Goal: Task Accomplishment & Management: Manage account settings

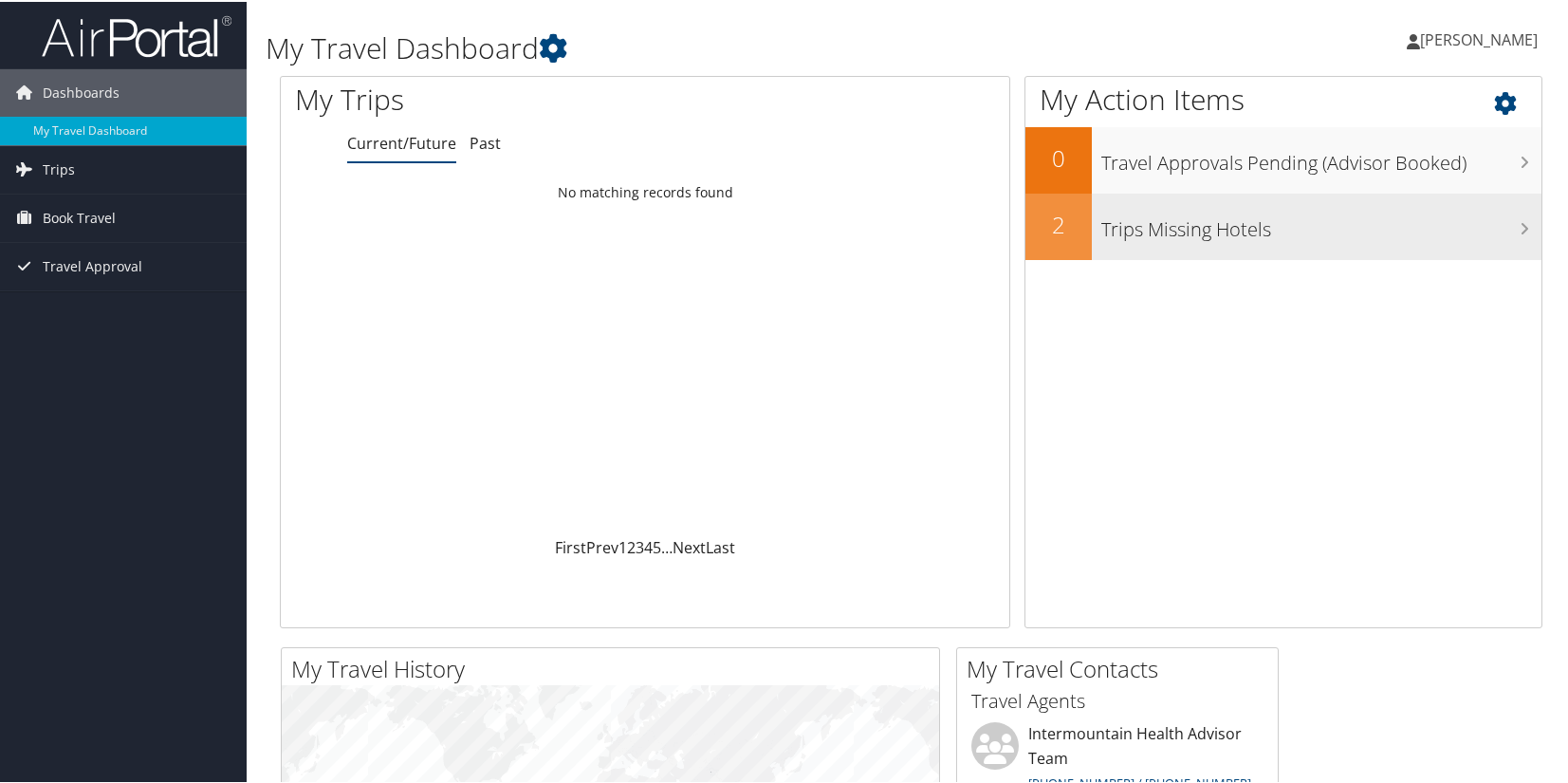
click at [1144, 232] on h3 "Trips Missing Hotels" at bounding box center [1322, 222] width 440 height 36
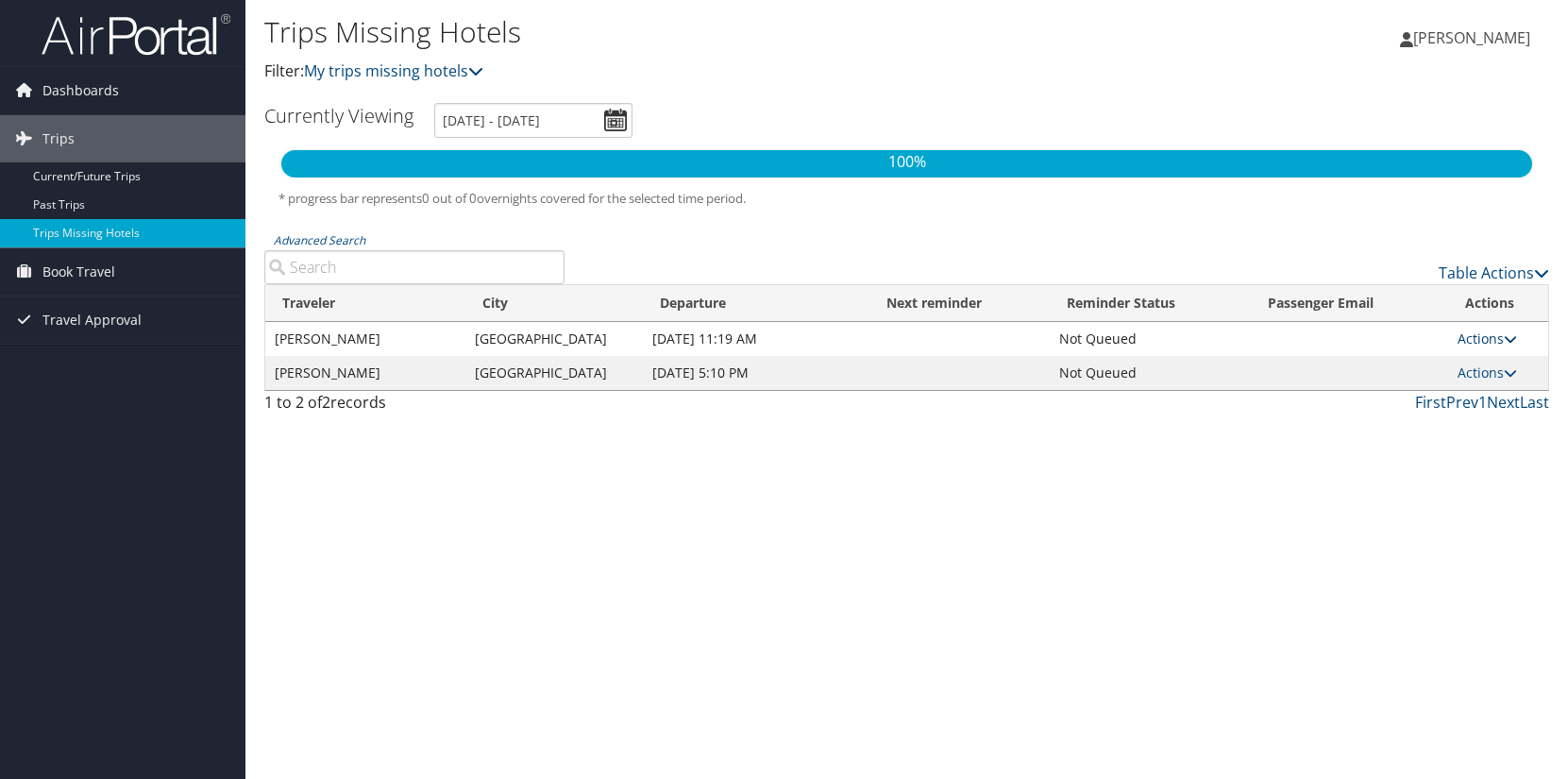
click at [1499, 339] on link "Actions" at bounding box center [1488, 338] width 59 height 18
click at [1449, 401] on link "View Itinerary" at bounding box center [1446, 399] width 130 height 33
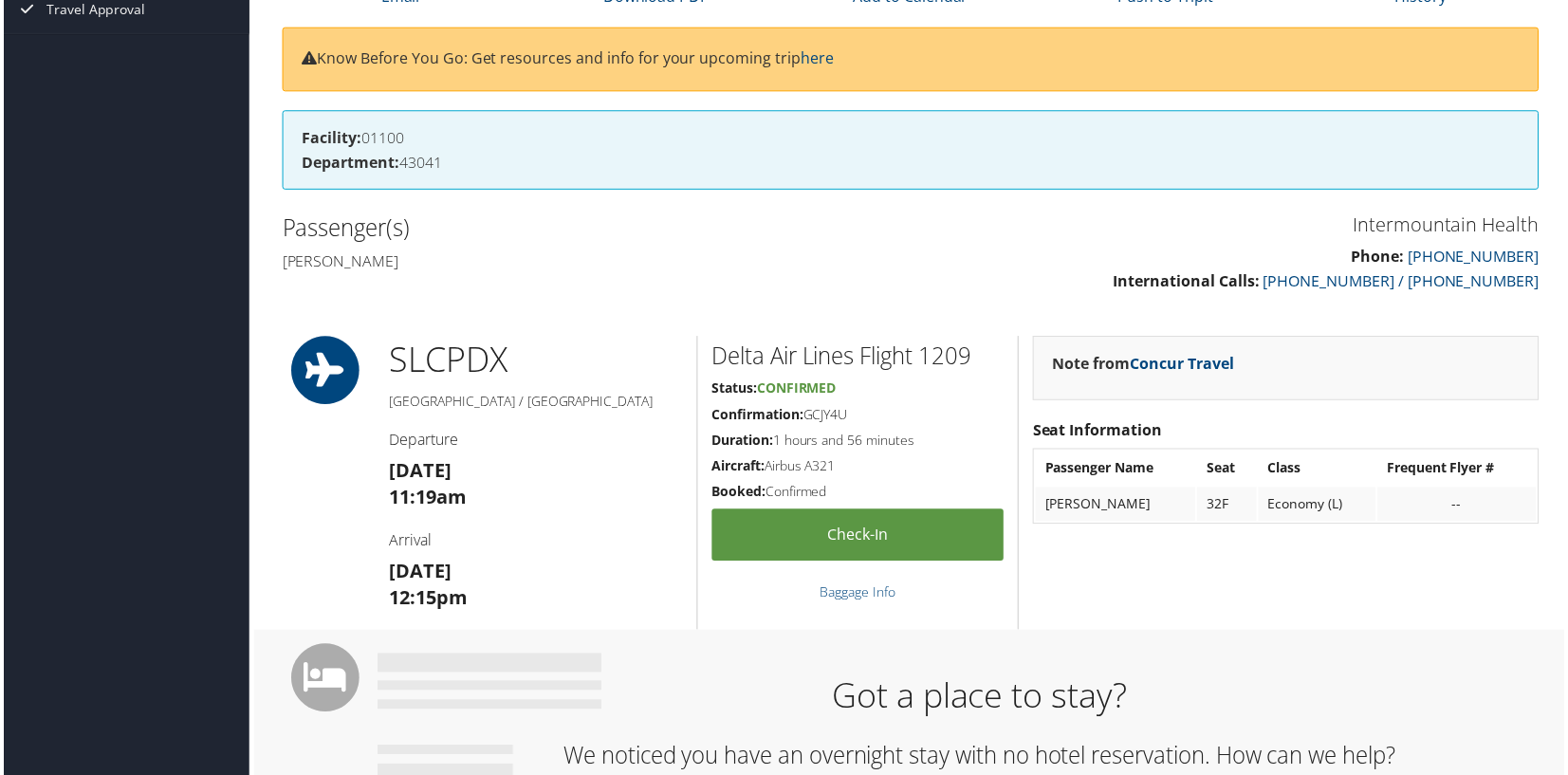
scroll to position [177, 0]
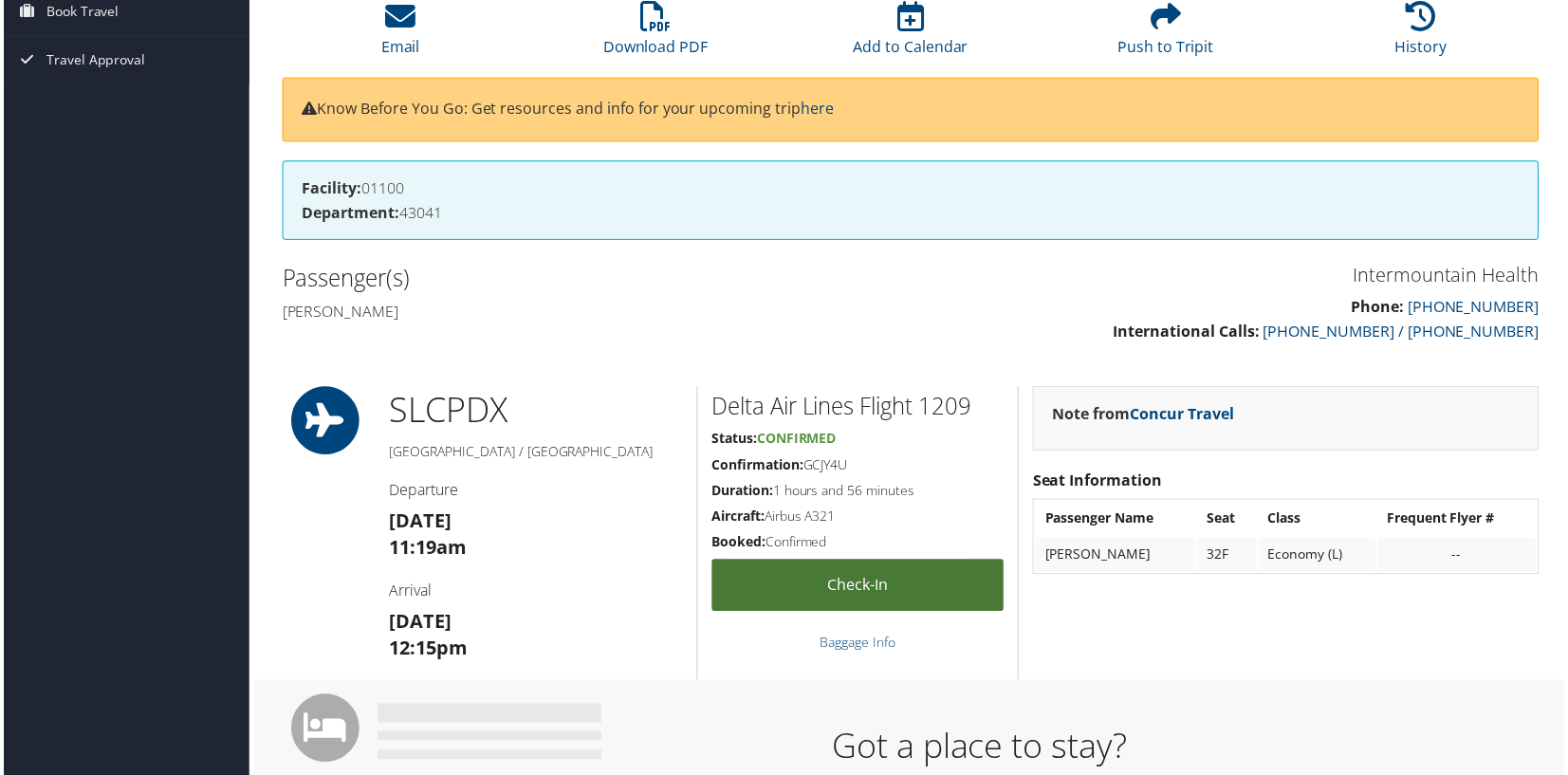
click at [856, 598] on link "Check-in" at bounding box center [858, 588] width 293 height 52
drag, startPoint x: 851, startPoint y: 465, endPoint x: 807, endPoint y: 465, distance: 44.0
click at [807, 465] on h5 "Confirmation: GCJY4U" at bounding box center [858, 467] width 293 height 19
copy h5 "GCJY4U"
click at [908, 29] on icon at bounding box center [910, 16] width 27 height 31
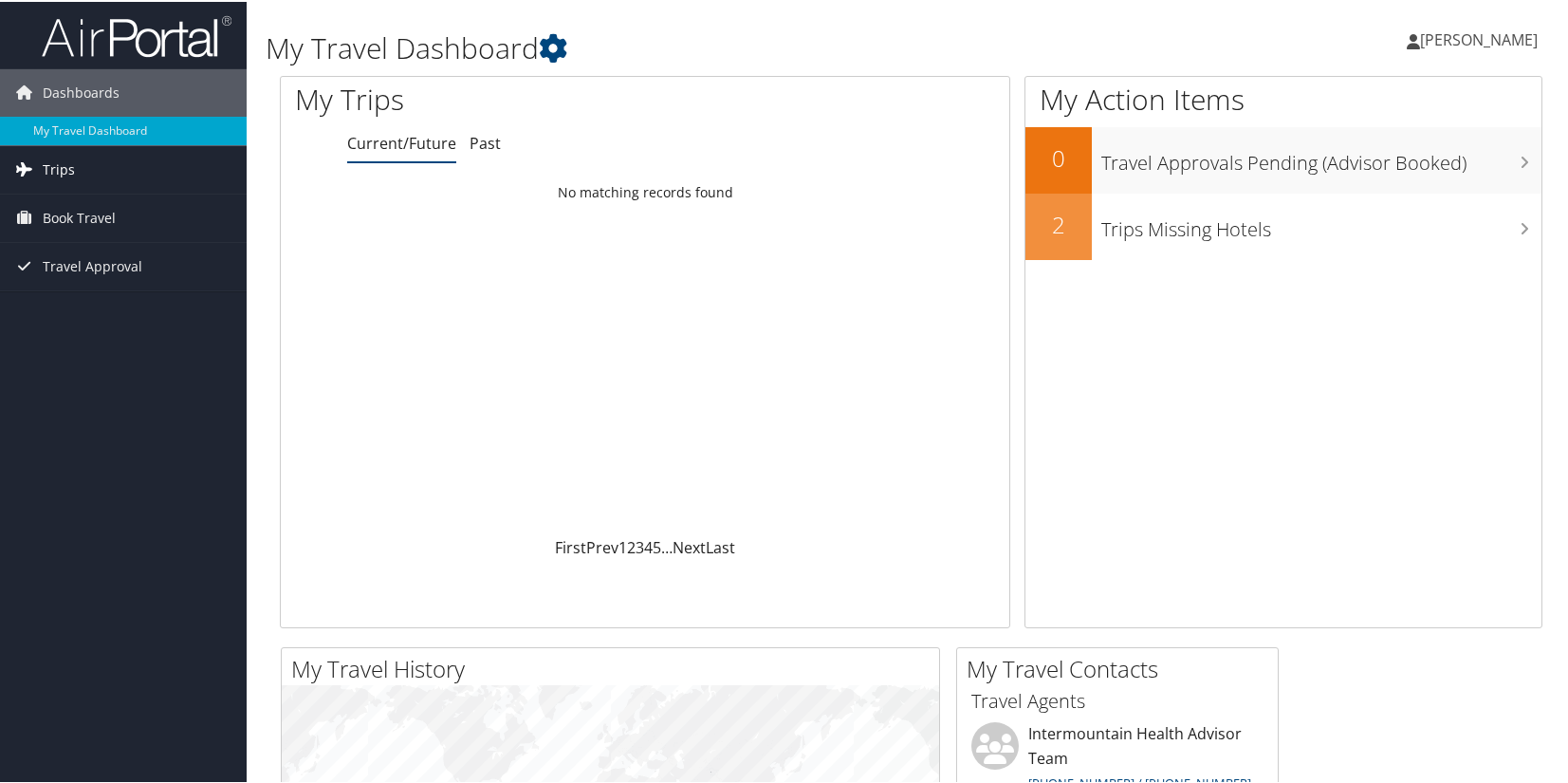
click at [74, 175] on link "Trips" at bounding box center [123, 167] width 247 height 47
